Goal: Navigation & Orientation: Find specific page/section

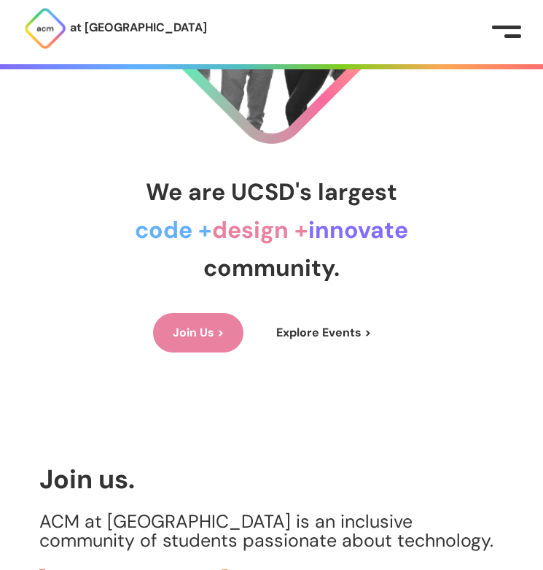
scroll to position [255, 0]
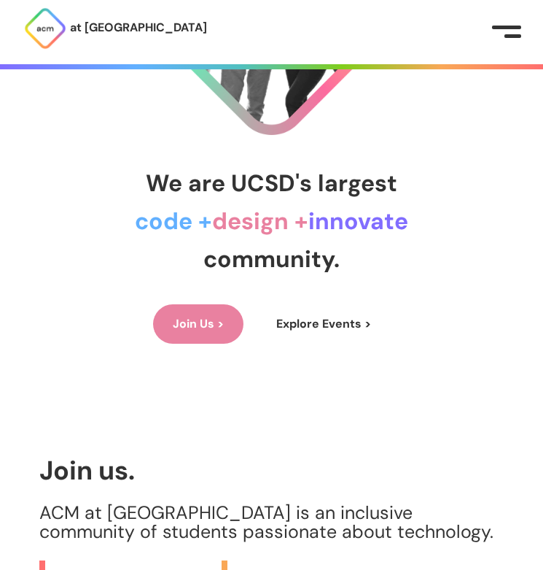
click at [195, 322] on link "Join Us >" at bounding box center [198, 323] width 90 height 39
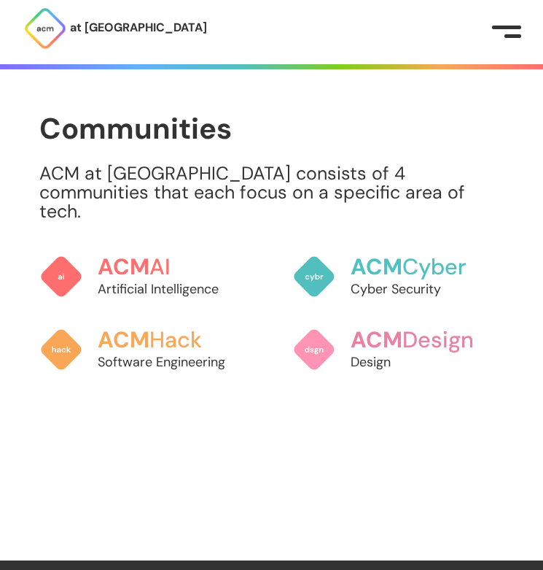
scroll to position [1432, 0]
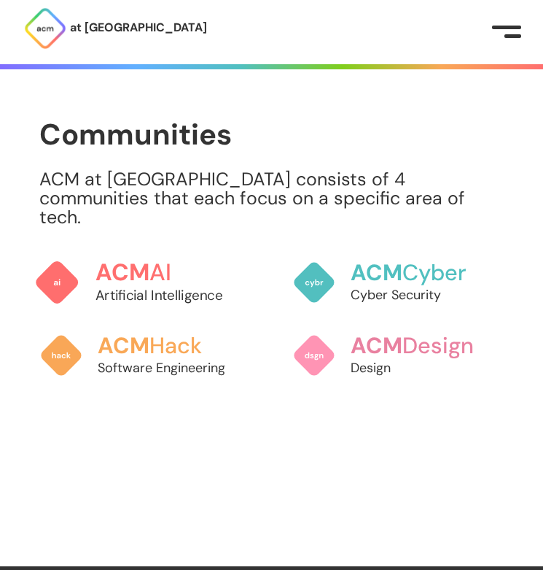
click at [186, 285] on p "Artificial Intelligence" at bounding box center [176, 295] width 161 height 20
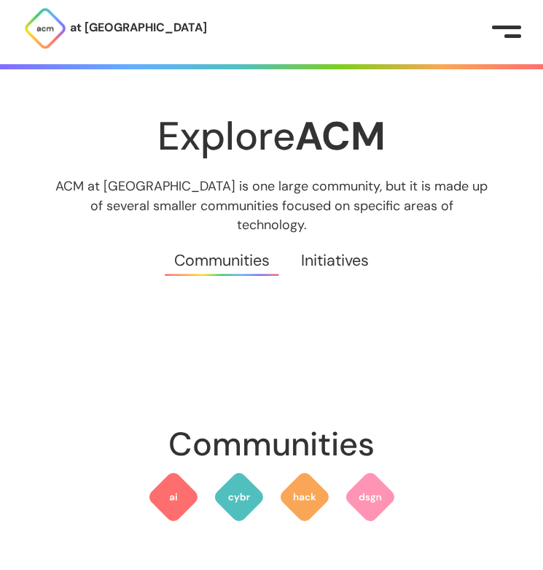
click at [46, 29] on img at bounding box center [45, 29] width 44 height 44
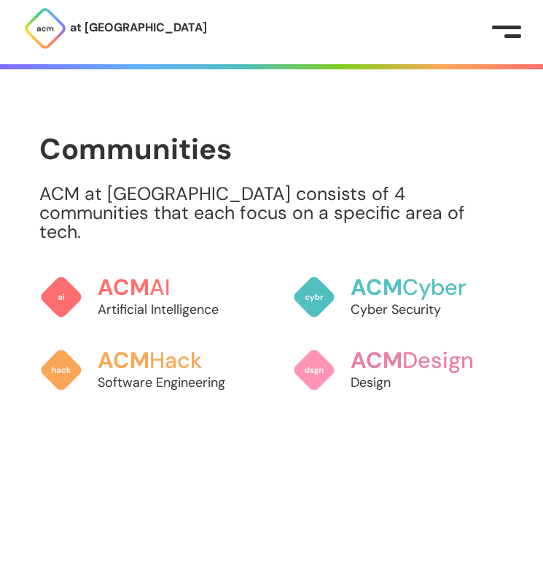
scroll to position [1761, 0]
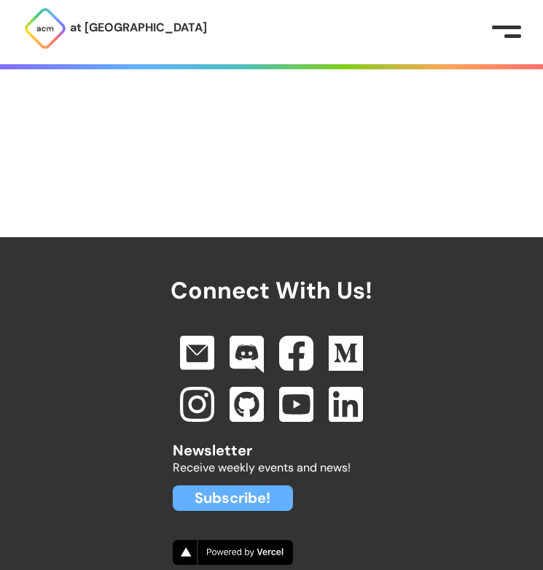
click at [244, 487] on link "Subscribe!" at bounding box center [233, 498] width 120 height 26
click at [239, 335] on img at bounding box center [247, 355] width 36 height 40
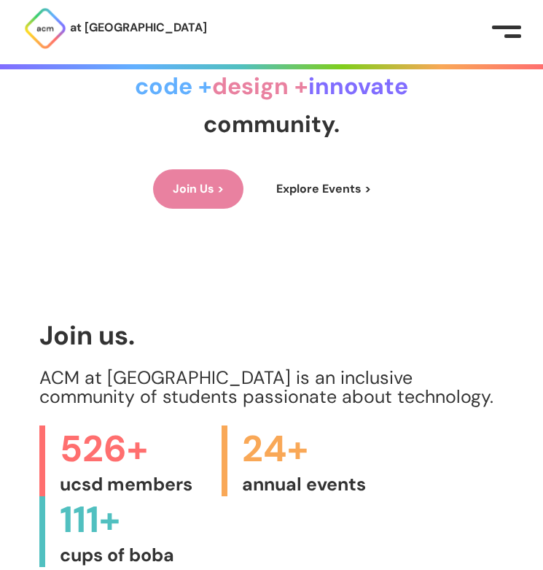
scroll to position [407, 0]
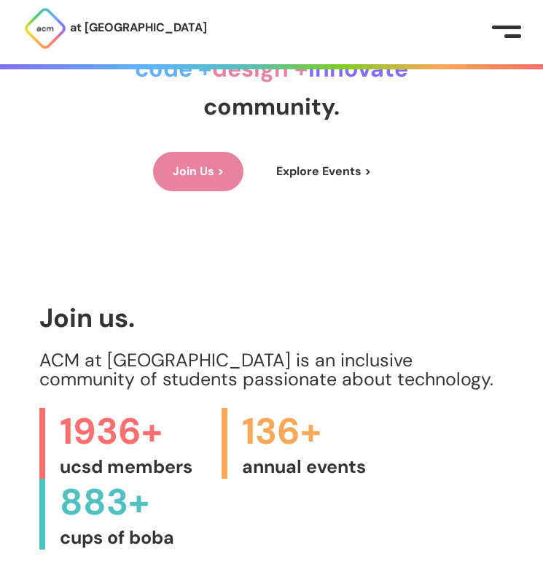
click at [313, 161] on link "Explore Events >" at bounding box center [324, 171] width 134 height 39
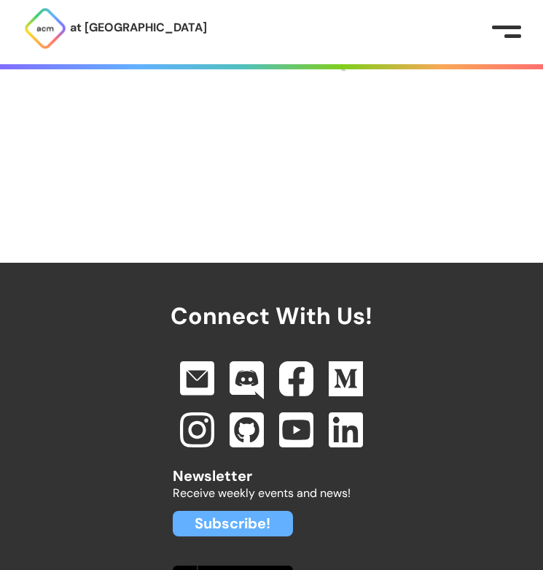
scroll to position [269, 0]
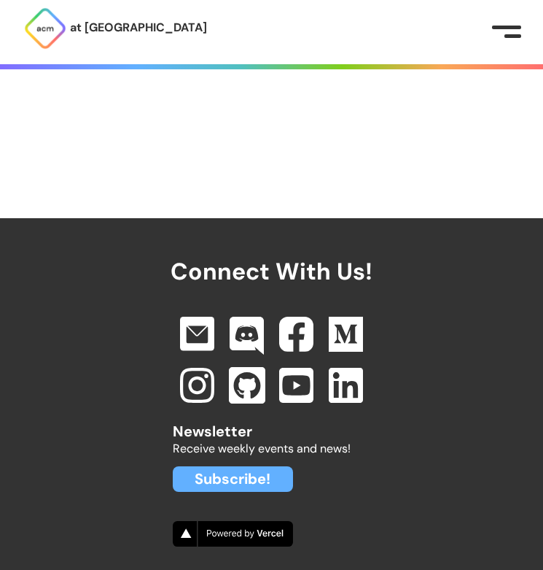
click at [239, 382] on img at bounding box center [247, 385] width 36 height 36
